Goal: Task Accomplishment & Management: Use online tool/utility

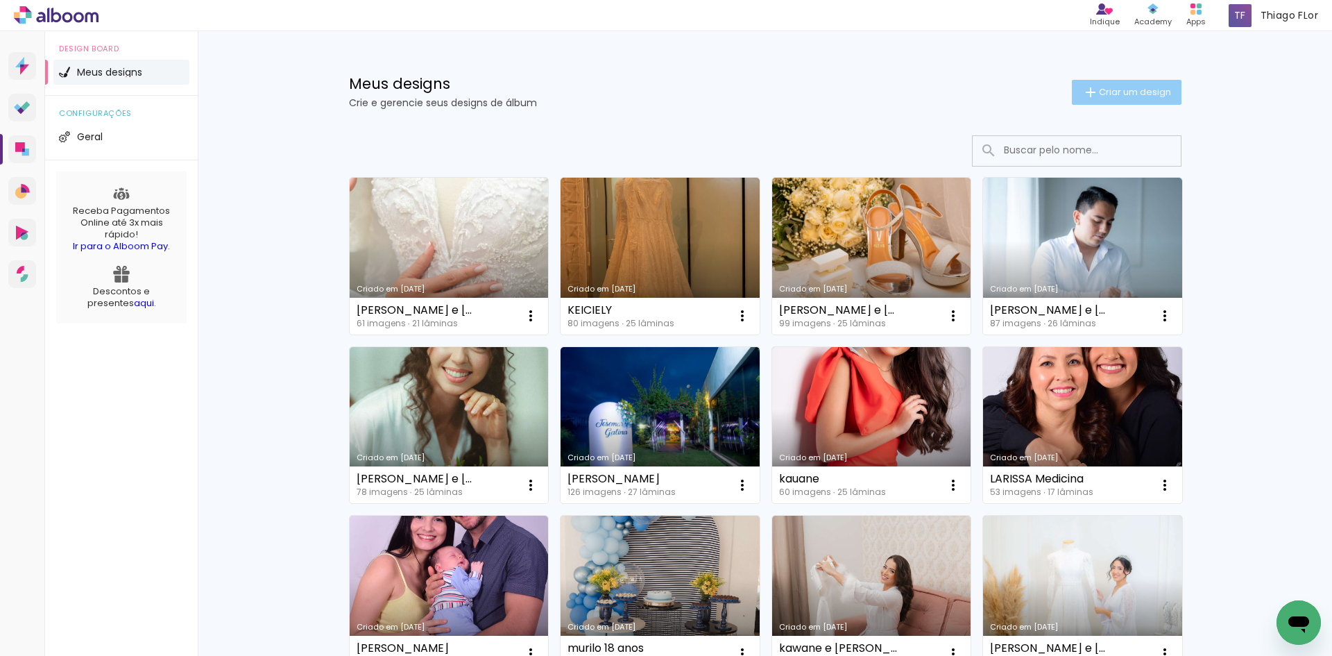
click at [1100, 92] on span "Criar um design" at bounding box center [1135, 91] width 72 height 9
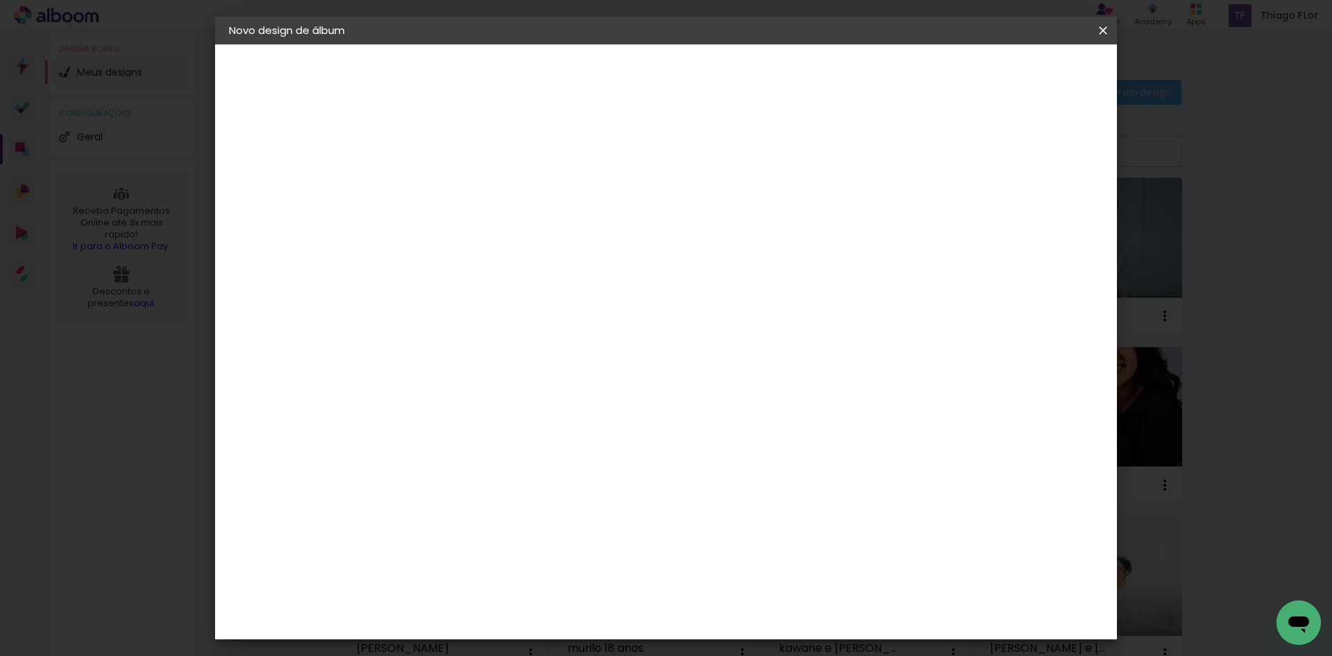
click at [456, 184] on input at bounding box center [456, 187] width 0 height 22
type input "stella"
type paper-input "stella"
click at [0, 0] on slot "Avançar" at bounding box center [0, 0] width 0 height 0
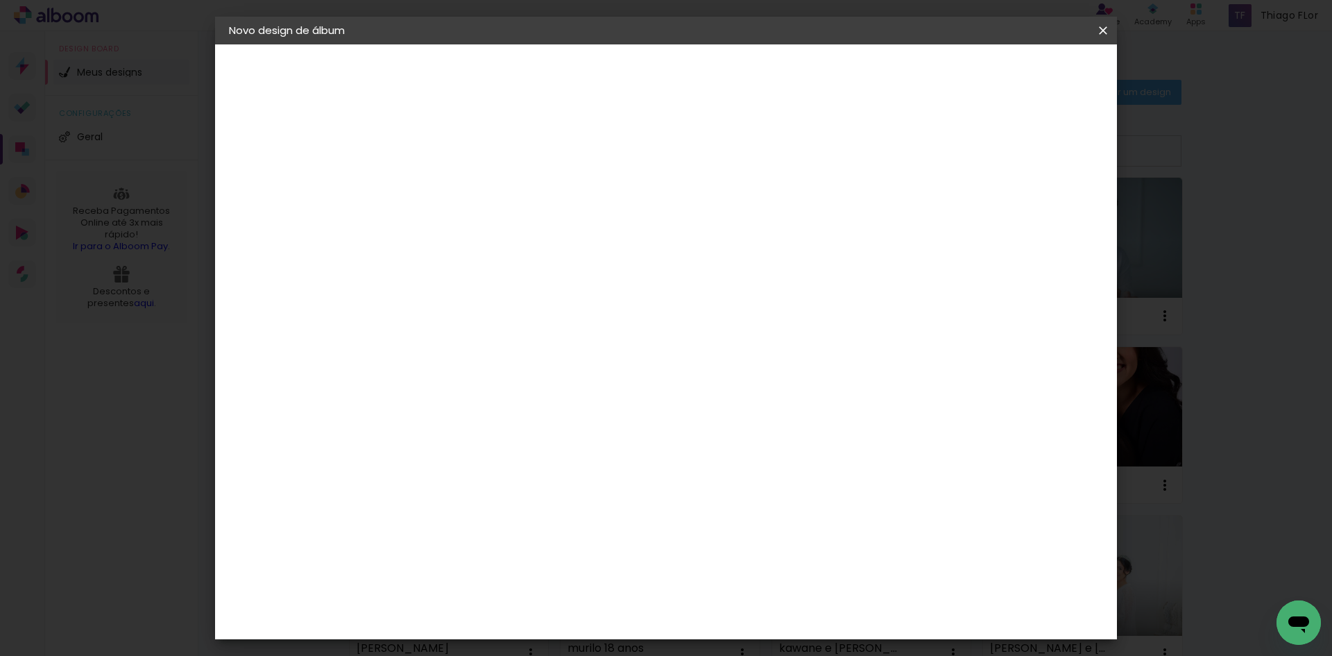
click at [0, 0] on slot "Avançar" at bounding box center [0, 0] width 0 height 0
click at [527, 233] on iron-icon at bounding box center [518, 241] width 17 height 17
click at [767, 226] on paper-item "Padrão" at bounding box center [755, 230] width 277 height 28
type input "Padrão"
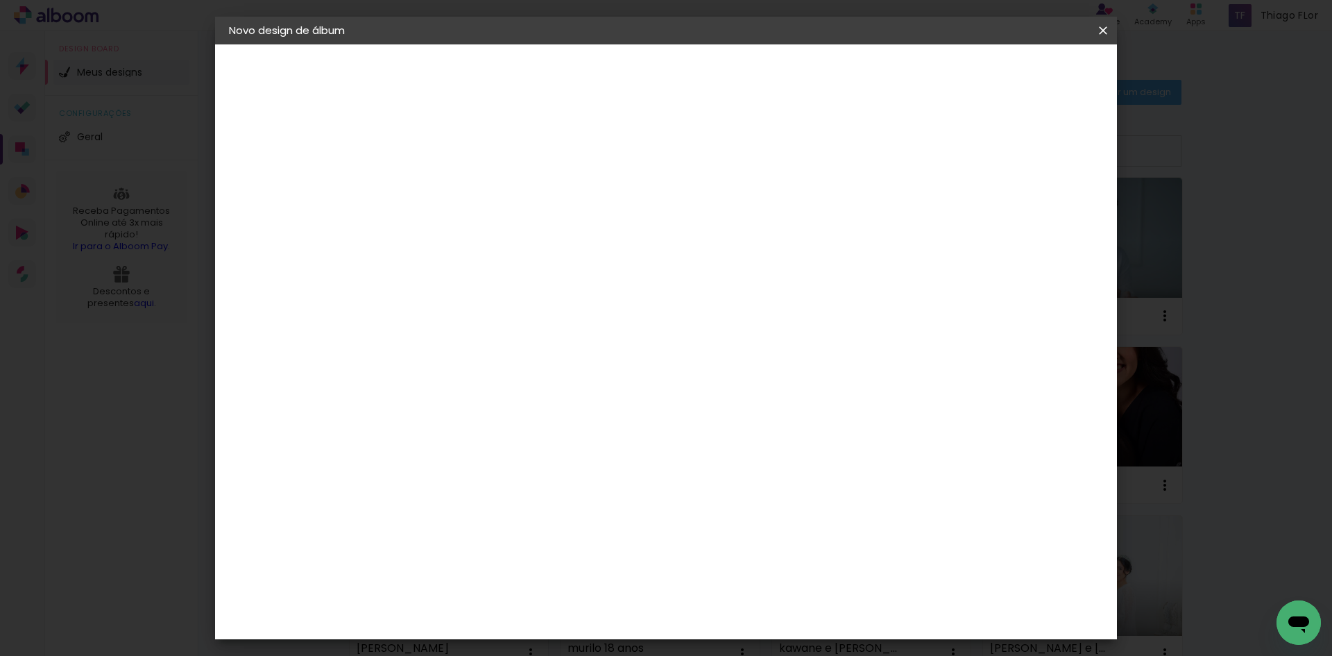
click at [549, 505] on span "35 × 30" at bounding box center [517, 523] width 65 height 37
click at [0, 0] on slot "Avançar" at bounding box center [0, 0] width 0 height 0
click at [1016, 71] on span "Iniciar design" at bounding box center [984, 74] width 63 height 10
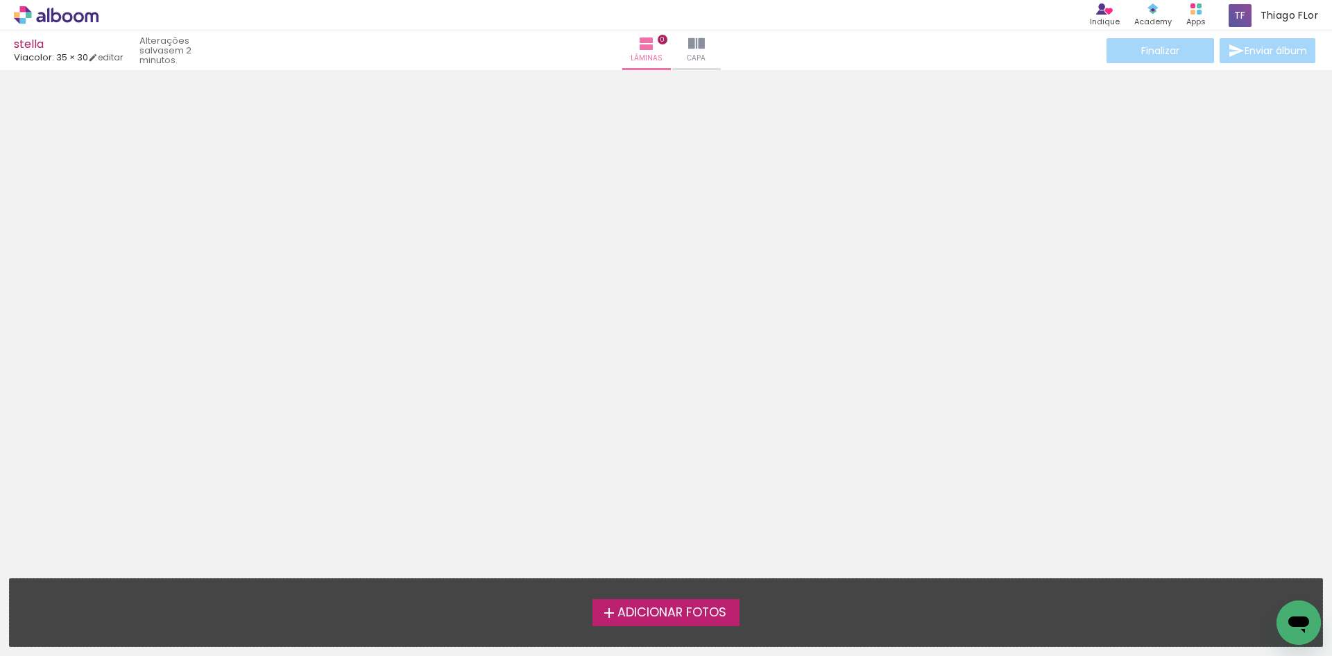
click at [672, 611] on span "Adicionar Fotos" at bounding box center [671, 612] width 109 height 12
click at [0, 0] on input "file" at bounding box center [0, 0] width 0 height 0
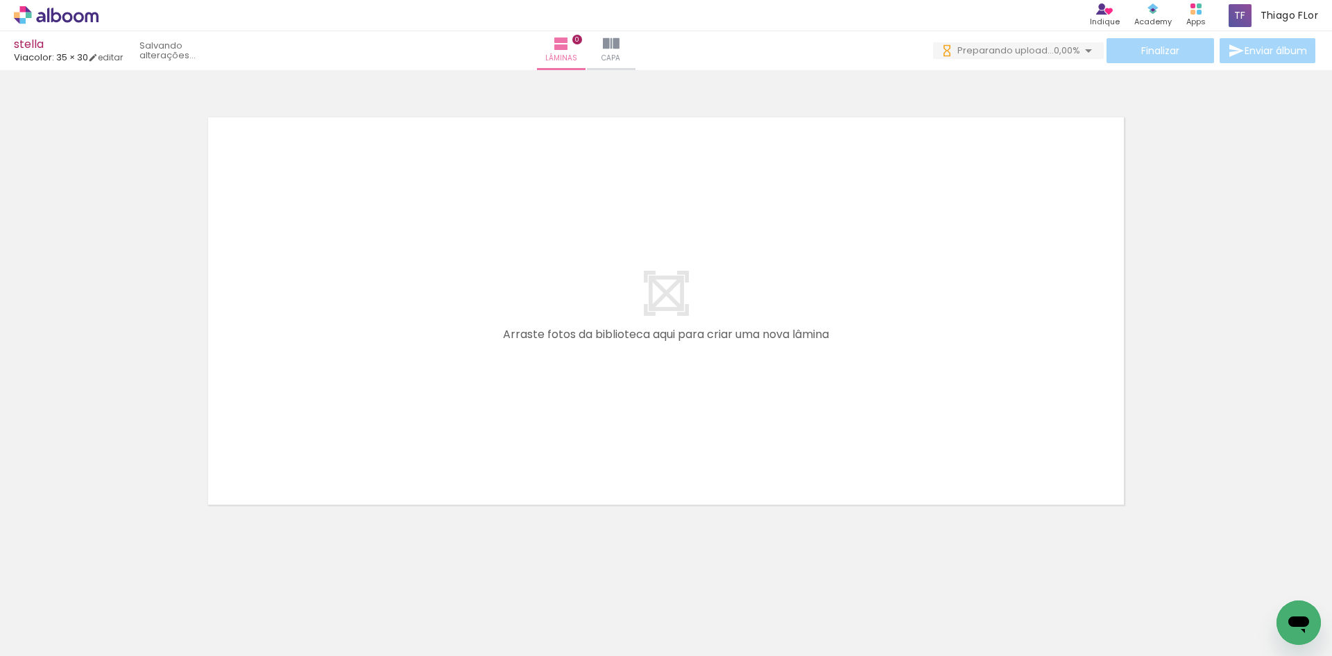
click at [65, 633] on span "Adicionar Fotos" at bounding box center [49, 636] width 42 height 15
click at [0, 0] on input "file" at bounding box center [0, 0] width 0 height 0
click at [39, 636] on span "Adicionar Fotos" at bounding box center [49, 636] width 42 height 15
click at [0, 0] on input "file" at bounding box center [0, 0] width 0 height 0
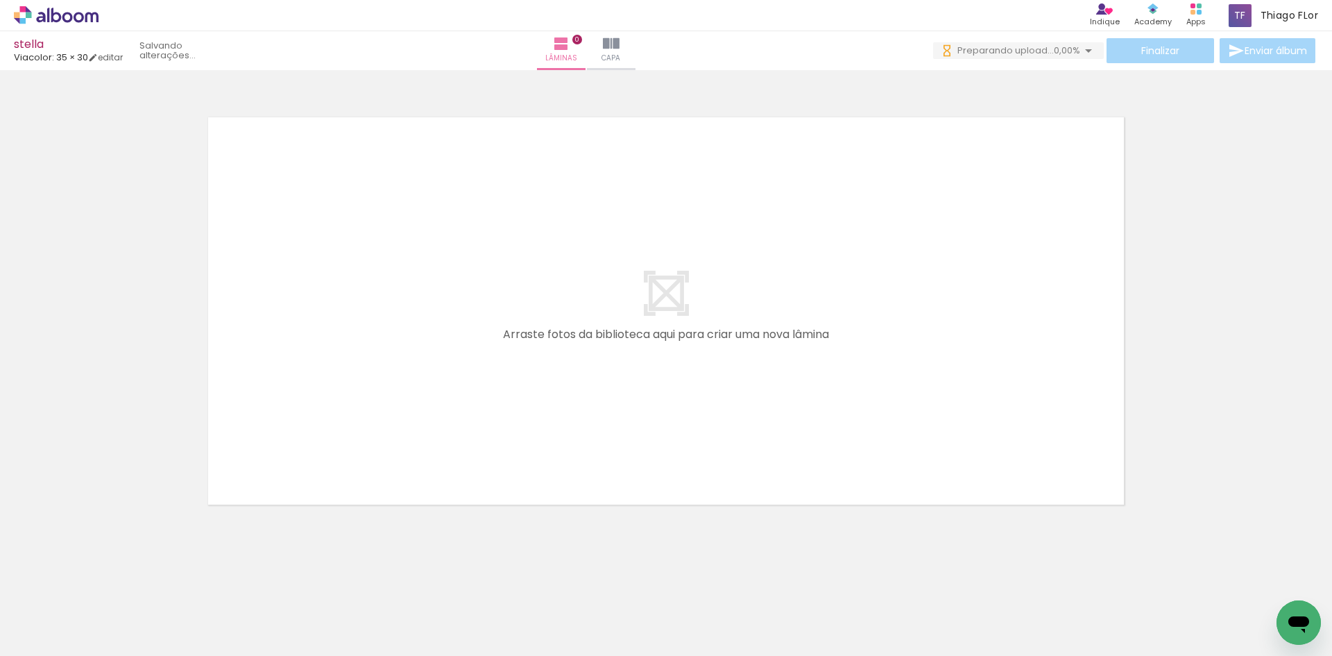
click at [57, 630] on span "Adicionar Fotos" at bounding box center [49, 636] width 42 height 15
click at [0, 0] on input "file" at bounding box center [0, 0] width 0 height 0
click at [55, 635] on span "Adicionar Fotos" at bounding box center [49, 636] width 42 height 15
click at [0, 0] on input "file" at bounding box center [0, 0] width 0 height 0
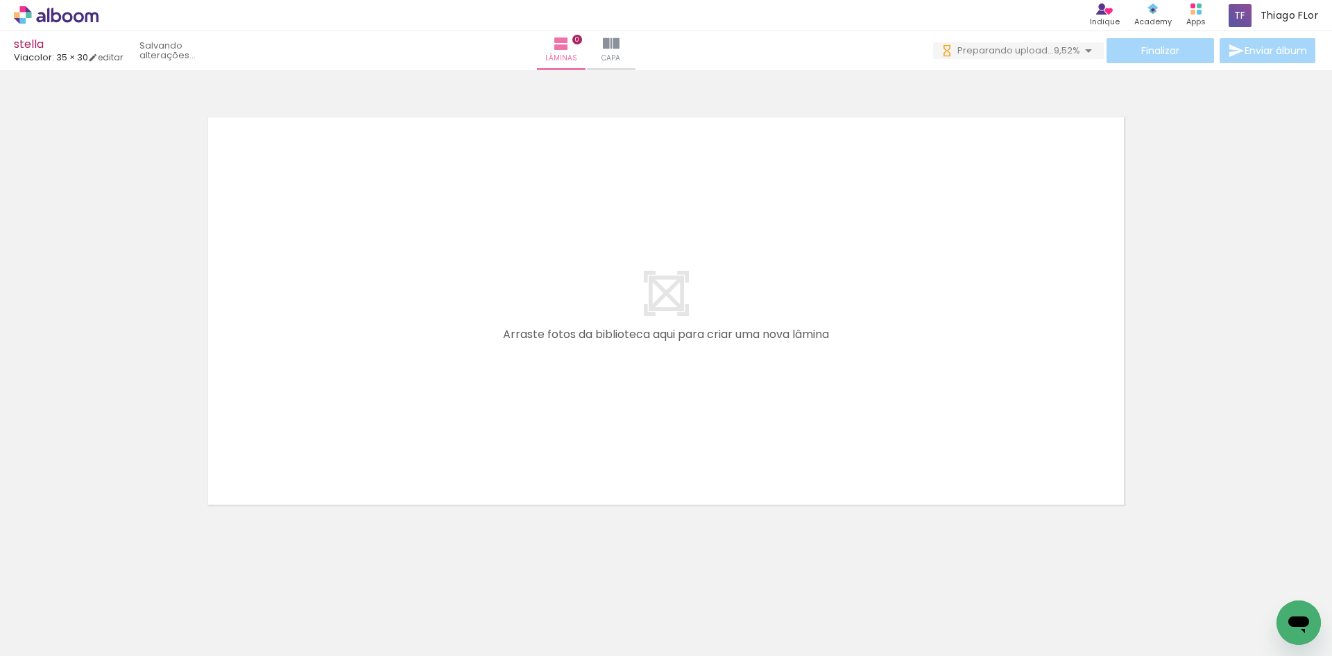
click at [49, 633] on span "Adicionar Fotos" at bounding box center [49, 636] width 42 height 15
click at [0, 0] on input "file" at bounding box center [0, 0] width 0 height 0
click at [64, 633] on span "Adicionar Fotos" at bounding box center [49, 636] width 42 height 15
click at [0, 0] on input "file" at bounding box center [0, 0] width 0 height 0
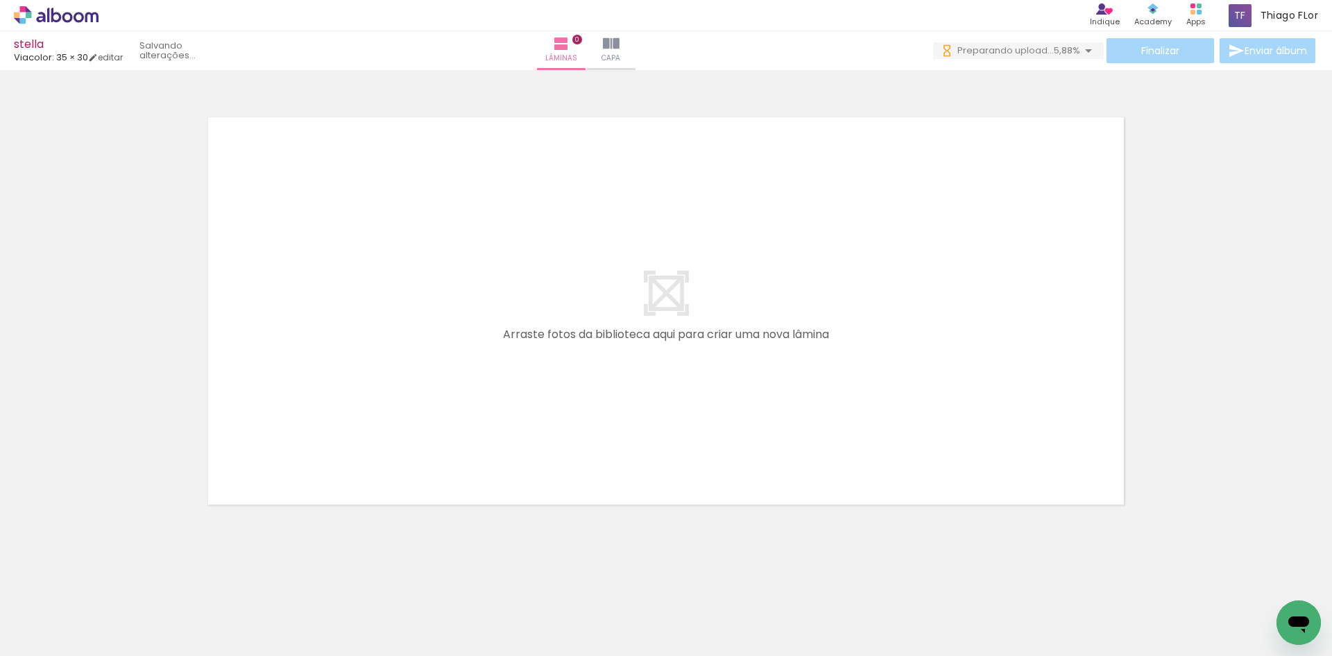
click at [49, 629] on span "Adicionar Fotos" at bounding box center [49, 636] width 42 height 15
click at [0, 0] on input "file" at bounding box center [0, 0] width 0 height 0
click at [37, 634] on span "Adicionar Fotos" at bounding box center [49, 636] width 42 height 15
click at [0, 0] on input "file" at bounding box center [0, 0] width 0 height 0
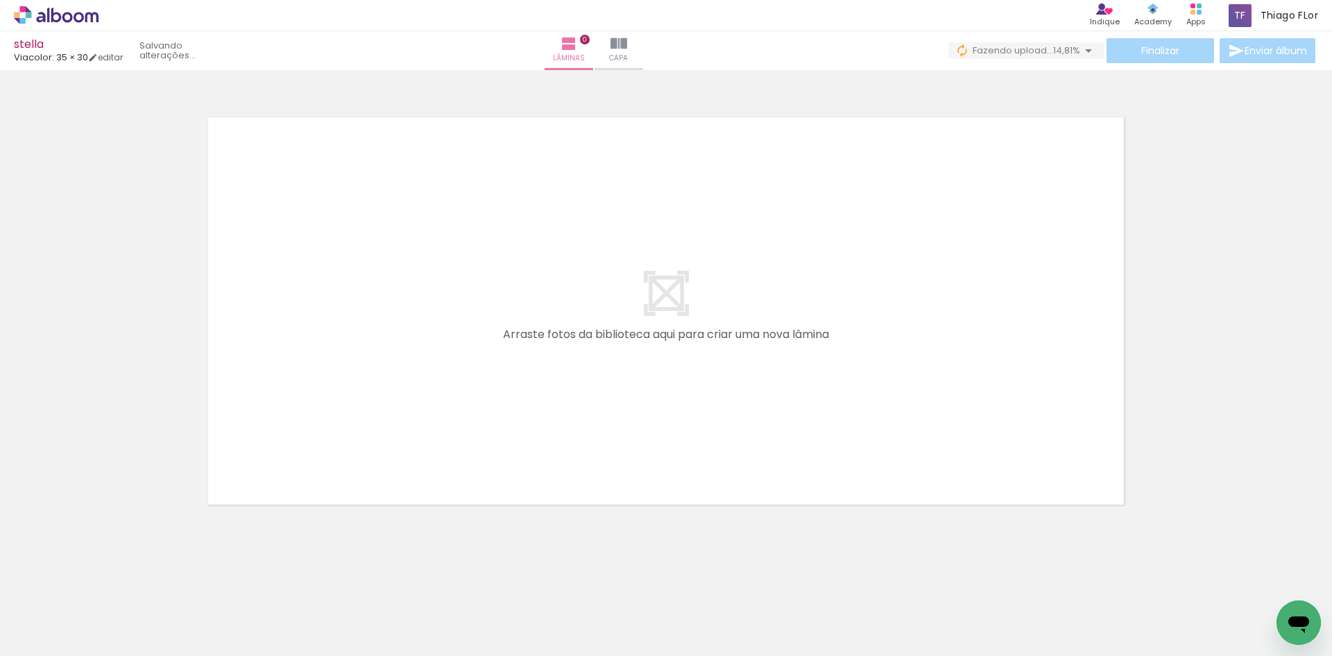
click at [62, 633] on span "Adicionar Fotos" at bounding box center [49, 636] width 42 height 15
click at [0, 0] on input "file" at bounding box center [0, 0] width 0 height 0
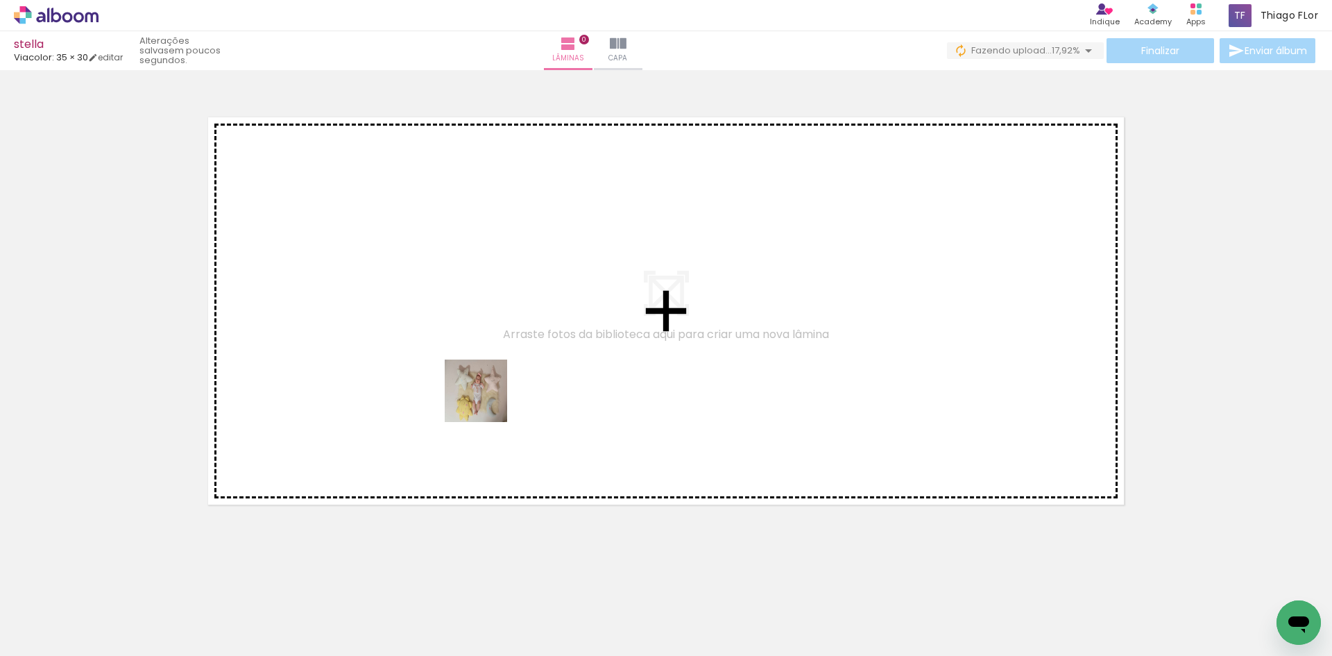
drag, startPoint x: 431, startPoint y: 607, endPoint x: 486, endPoint y: 400, distance: 214.0
click at [486, 400] on quentale-workspace at bounding box center [666, 328] width 1332 height 656
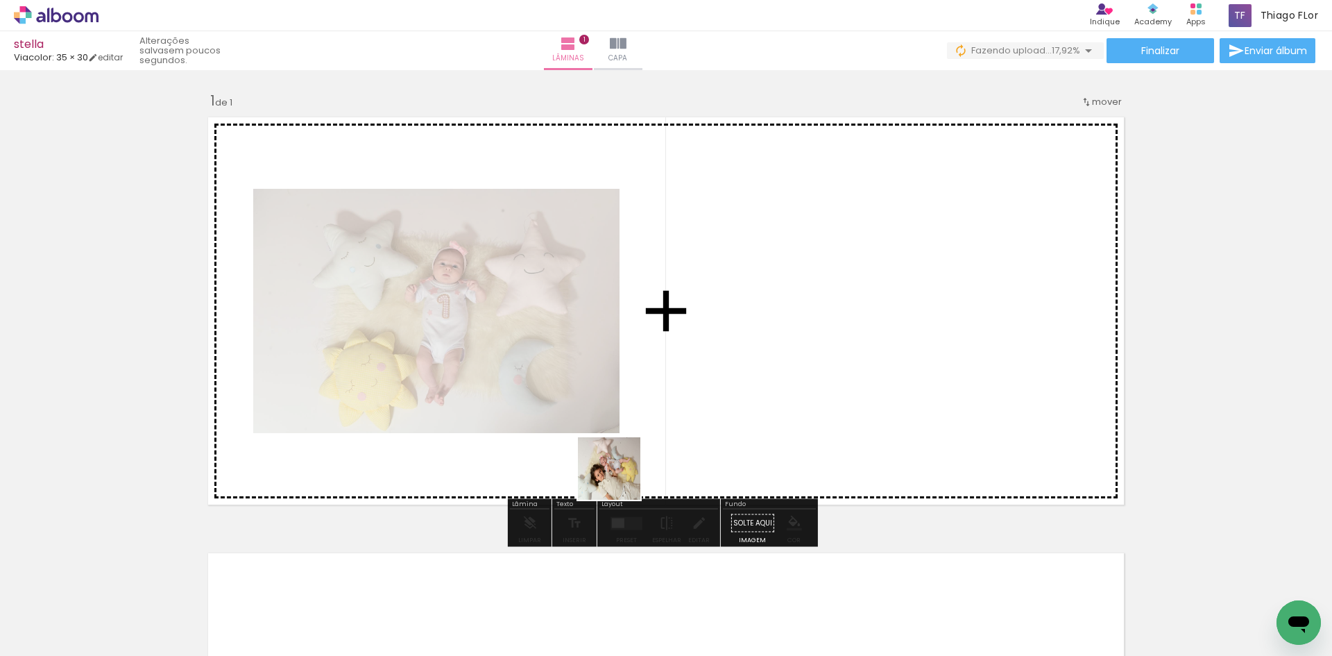
drag, startPoint x: 518, startPoint y: 610, endPoint x: 619, endPoint y: 479, distance: 165.7
click at [619, 479] on quentale-workspace at bounding box center [666, 328] width 1332 height 656
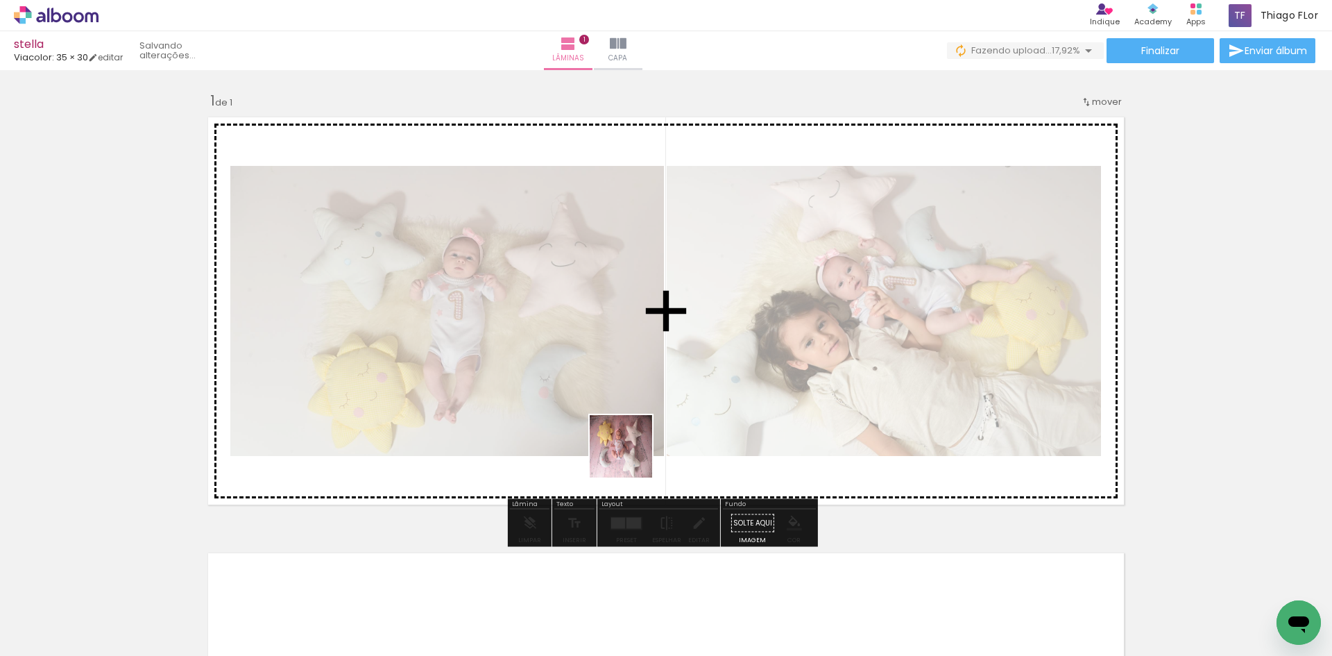
drag, startPoint x: 585, startPoint y: 612, endPoint x: 657, endPoint y: 429, distance: 196.2
click at [656, 431] on quentale-workspace at bounding box center [666, 328] width 1332 height 656
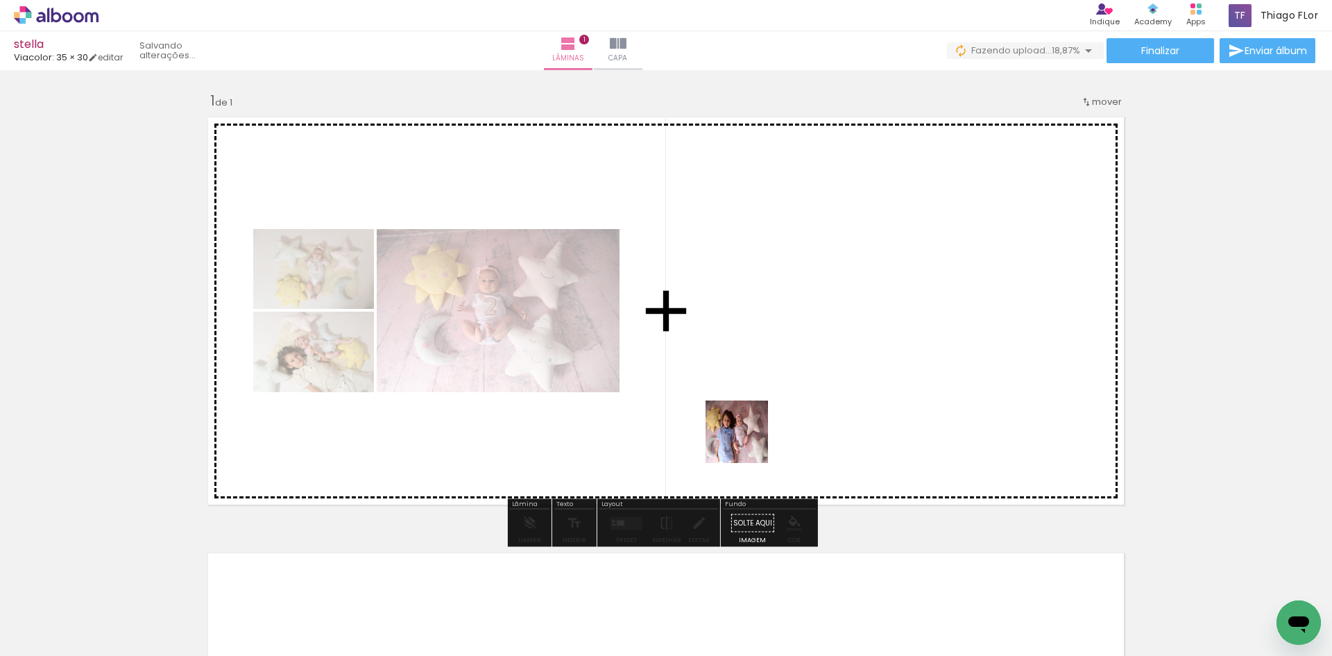
drag, startPoint x: 747, startPoint y: 442, endPoint x: 747, endPoint y: 433, distance: 9.0
click at [747, 433] on quentale-workspace at bounding box center [666, 328] width 1332 height 656
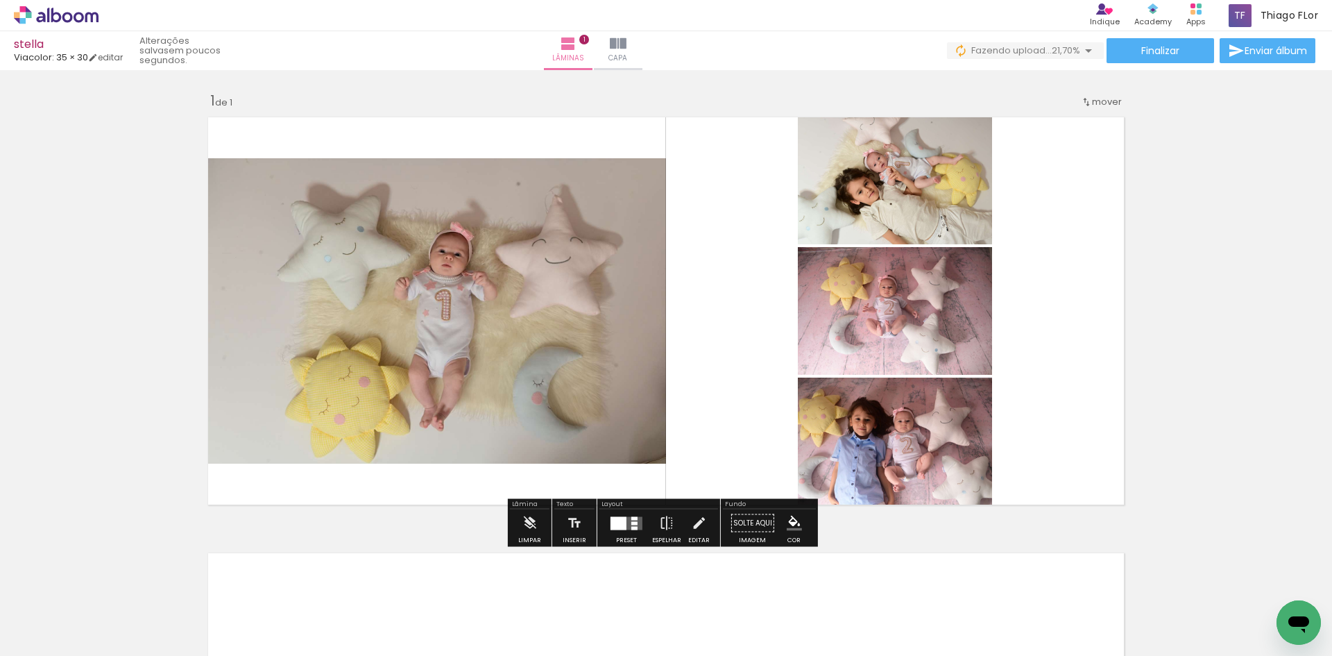
click at [619, 521] on div at bounding box center [618, 522] width 16 height 13
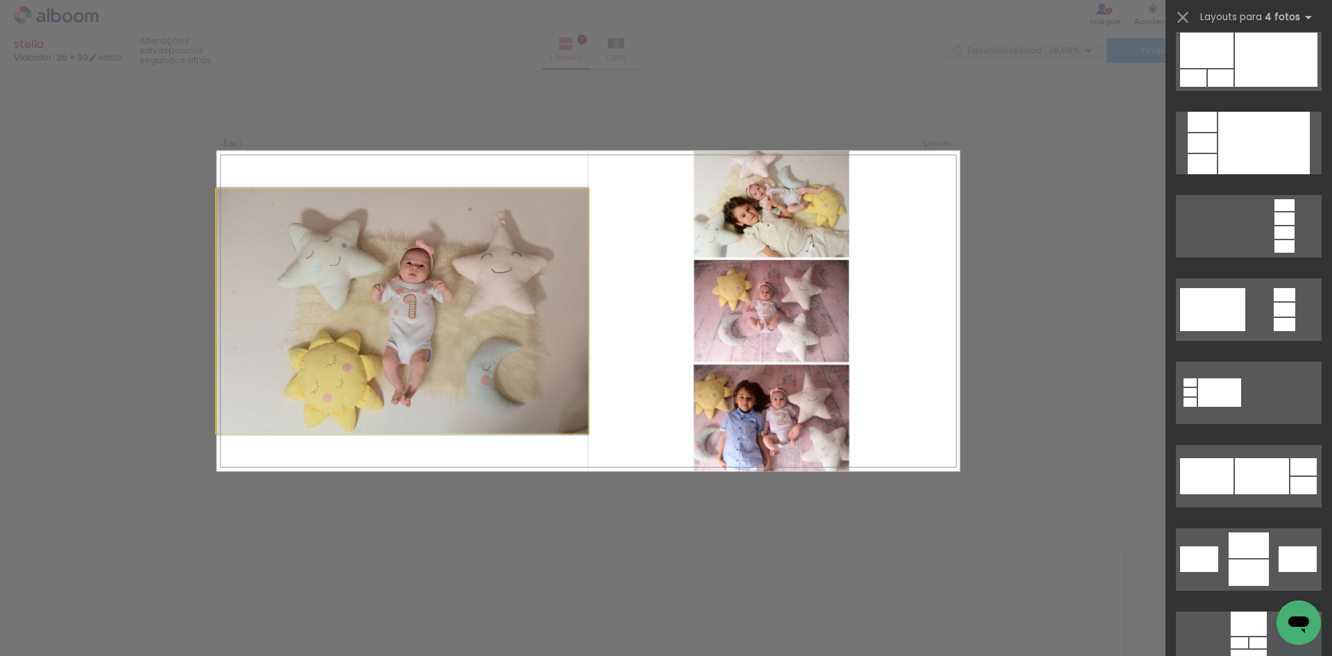
scroll to position [0, 0]
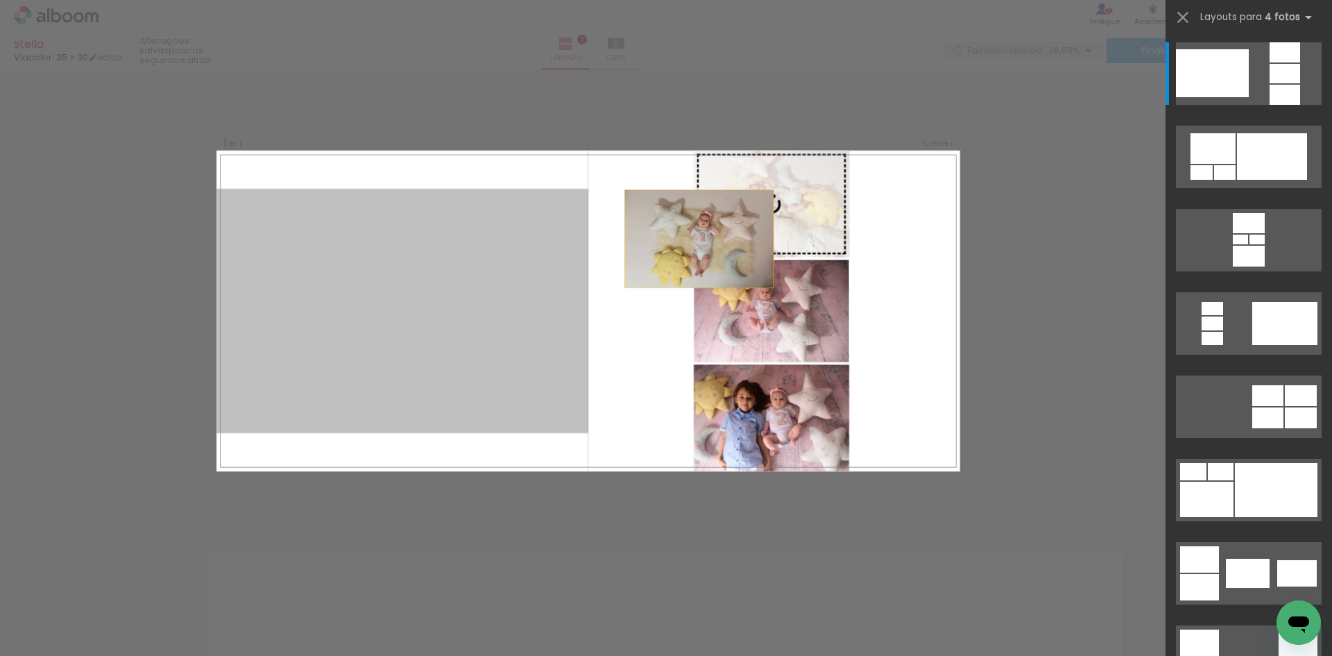
drag, startPoint x: 418, startPoint y: 260, endPoint x: 816, endPoint y: 215, distance: 400.7
click at [0, 0] on slot at bounding box center [0, 0] width 0 height 0
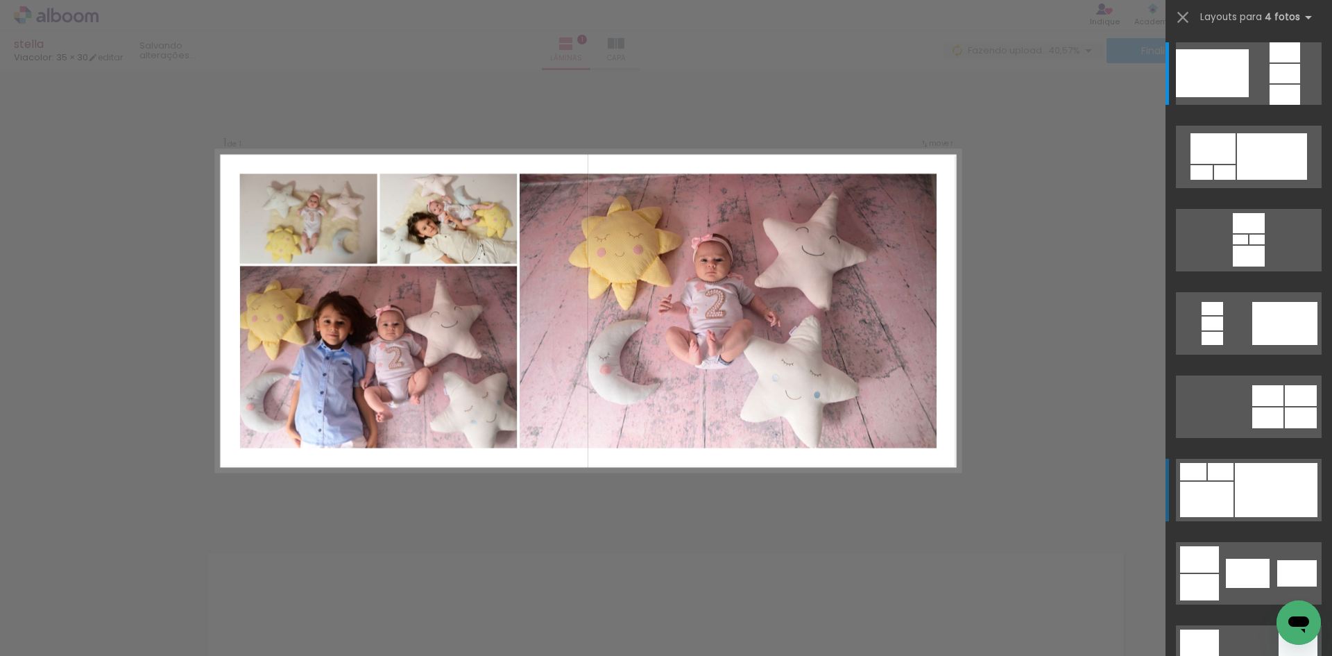
click at [1261, 487] on div at bounding box center [1276, 490] width 83 height 54
